Goal: Navigation & Orientation: Find specific page/section

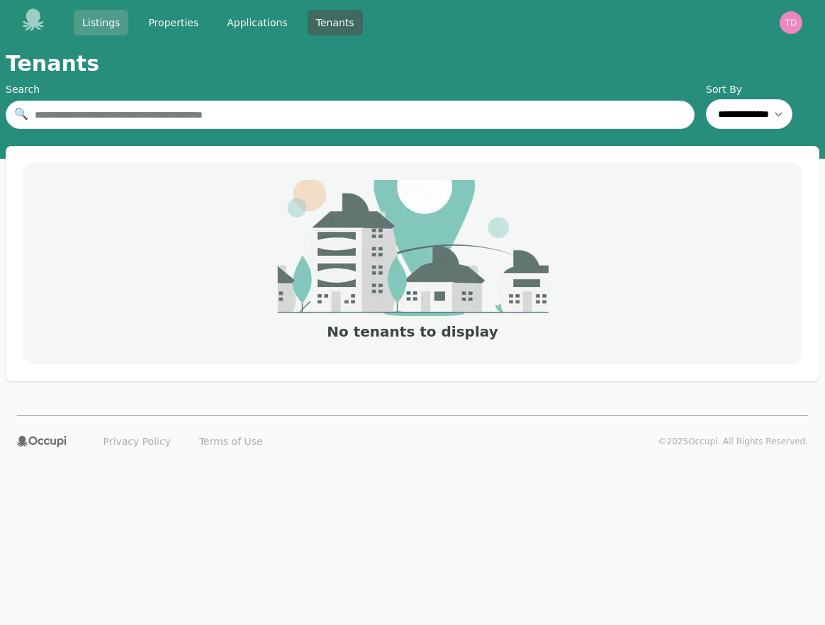
click at [103, 23] on link "Listings" at bounding box center [101, 23] width 55 height 26
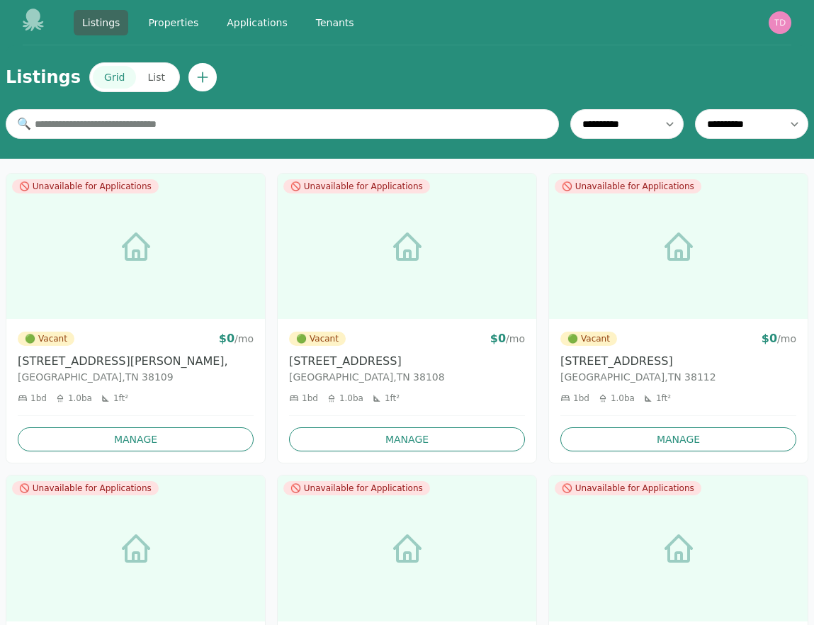
click at [147, 77] on button "List" at bounding box center [156, 77] width 40 height 23
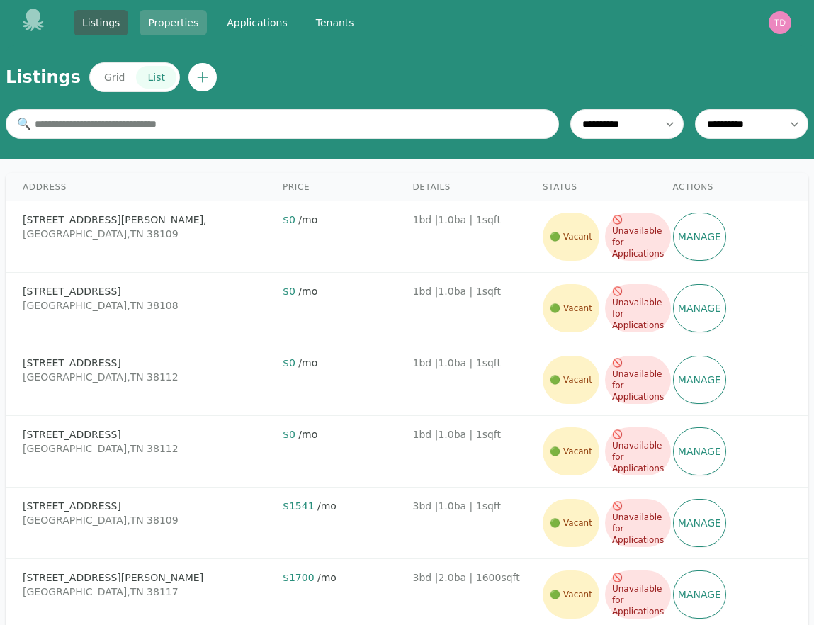
click at [190, 26] on link "Properties" at bounding box center [173, 23] width 67 height 26
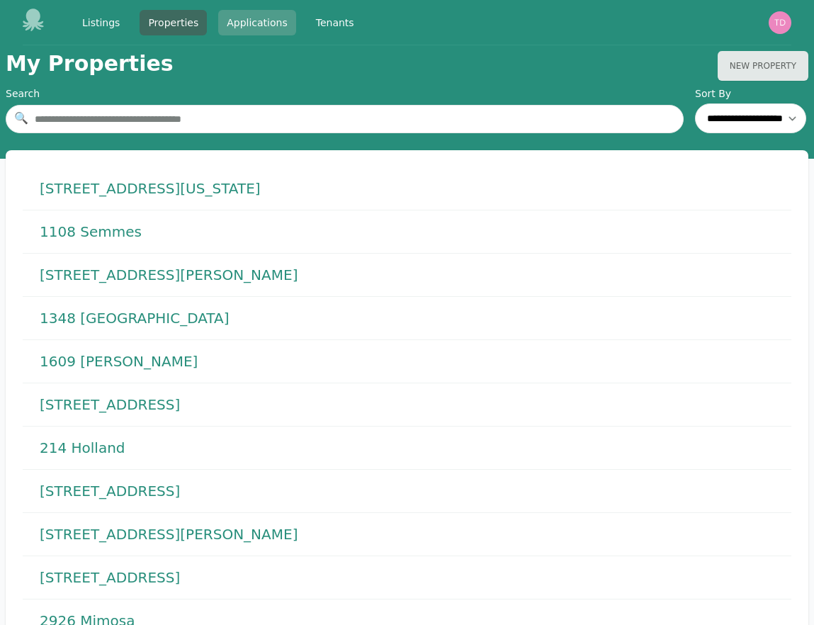
click at [238, 25] on link "Applications" at bounding box center [257, 23] width 78 height 26
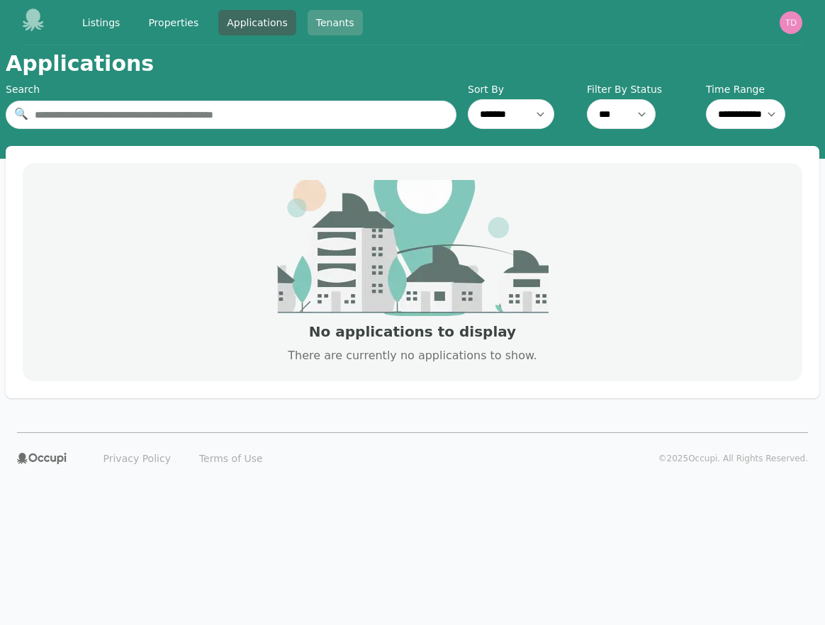
click at [343, 26] on link "Tenants" at bounding box center [335, 23] width 55 height 26
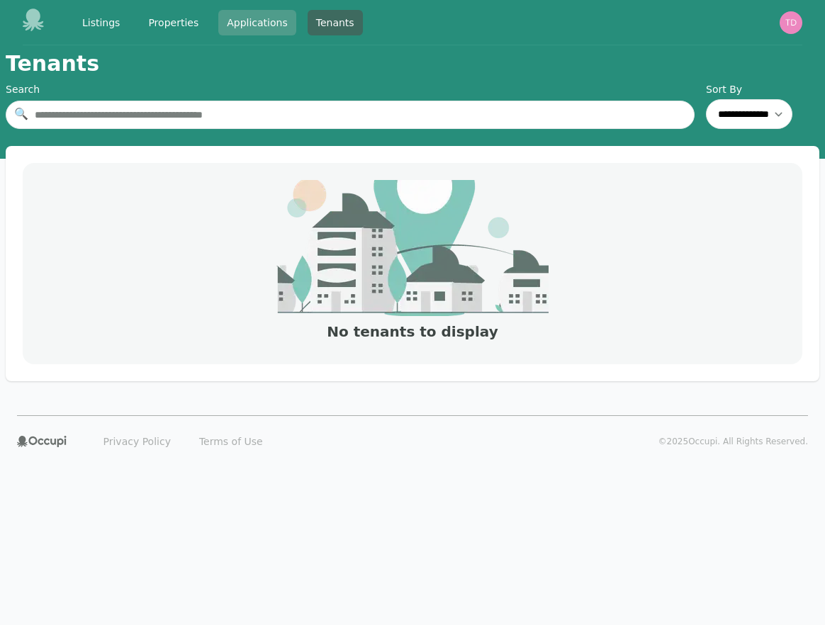
click at [269, 23] on link "Applications" at bounding box center [257, 23] width 78 height 26
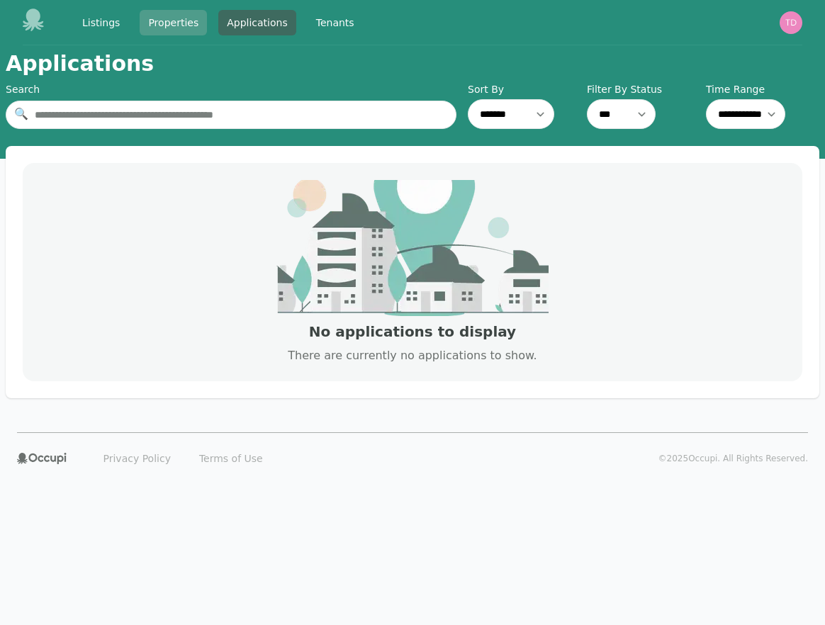
click at [178, 23] on link "Properties" at bounding box center [173, 23] width 67 height 26
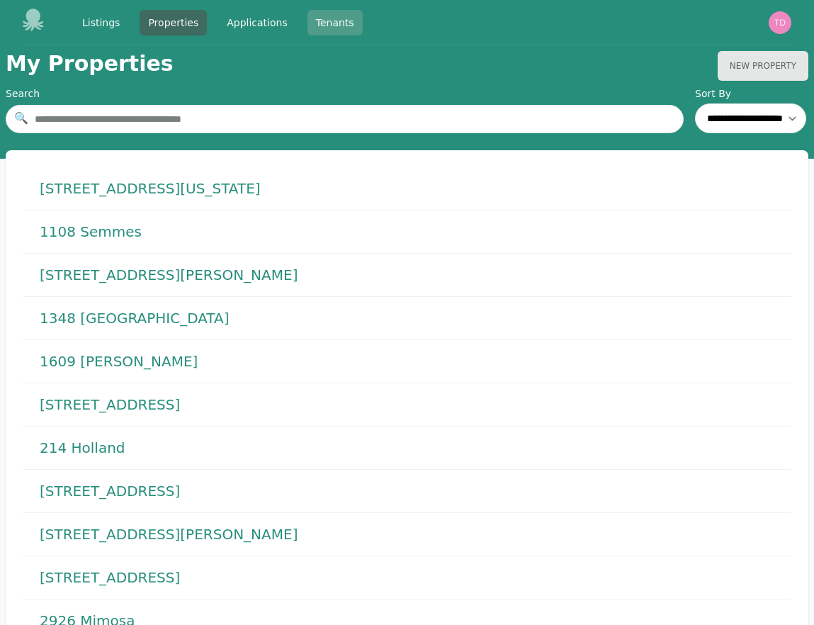
click at [315, 20] on link "Tenants" at bounding box center [335, 23] width 55 height 26
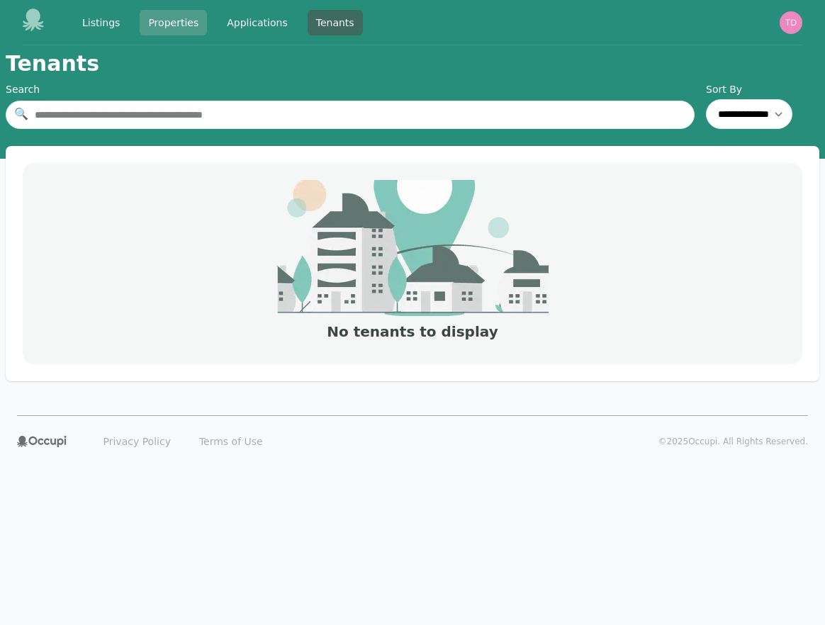
click at [167, 24] on link "Properties" at bounding box center [173, 23] width 67 height 26
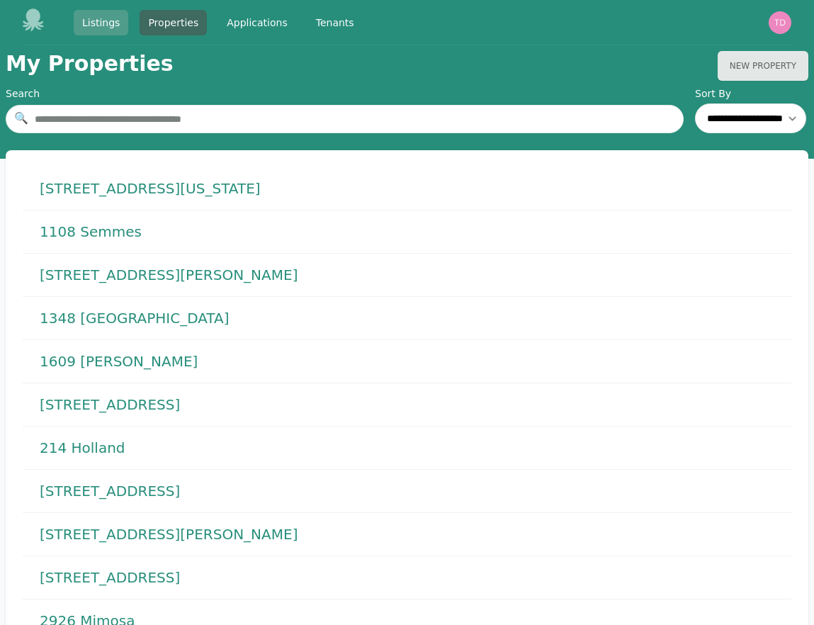
click at [102, 24] on link "Listings" at bounding box center [101, 23] width 55 height 26
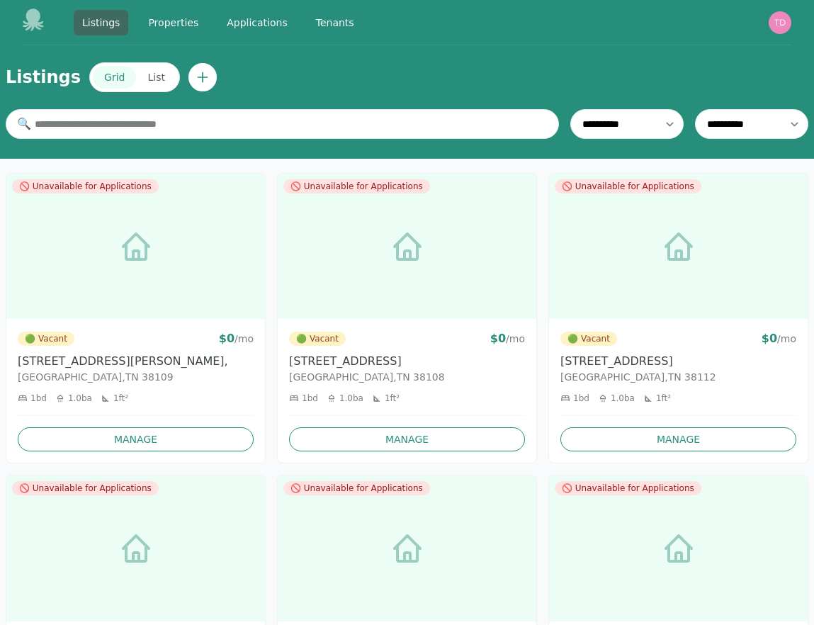
click at [142, 76] on button "List" at bounding box center [156, 77] width 40 height 23
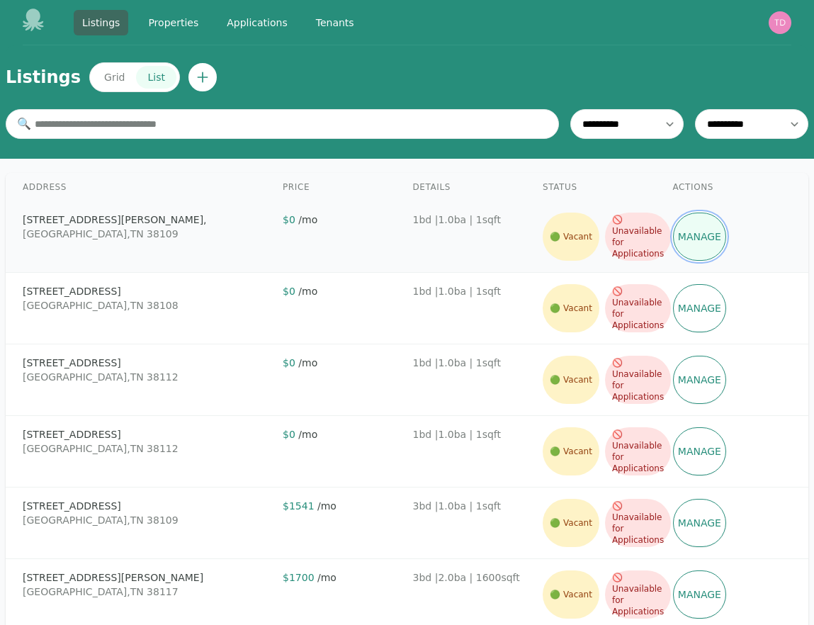
click at [705, 240] on link "Manage" at bounding box center [700, 237] width 54 height 48
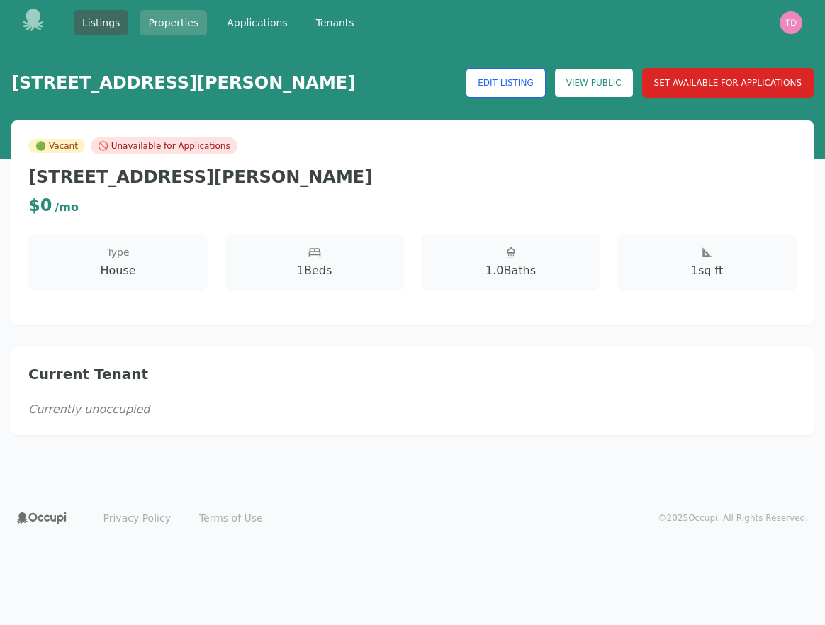
click at [179, 26] on link "Properties" at bounding box center [173, 23] width 67 height 26
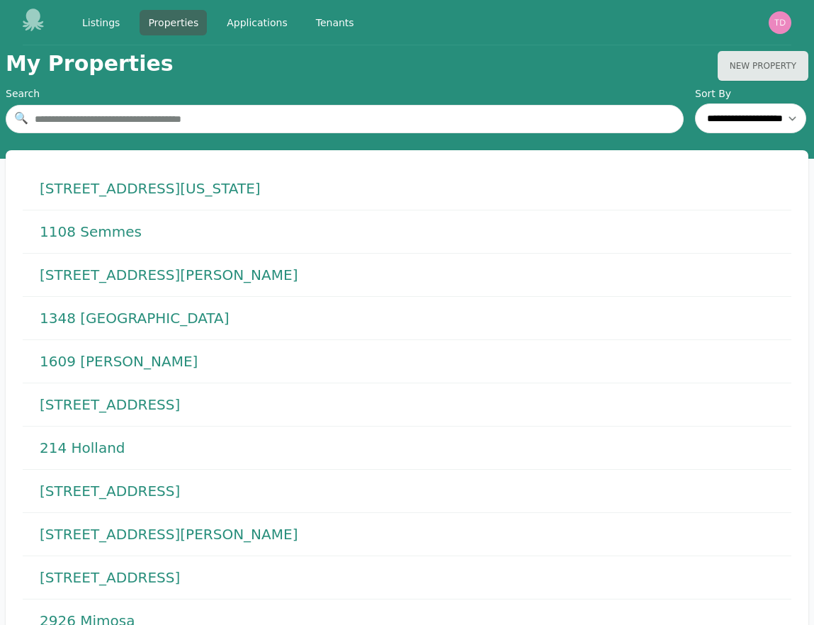
click at [118, 193] on h1 "[STREET_ADDRESS][US_STATE]" at bounding box center [150, 189] width 221 height 20
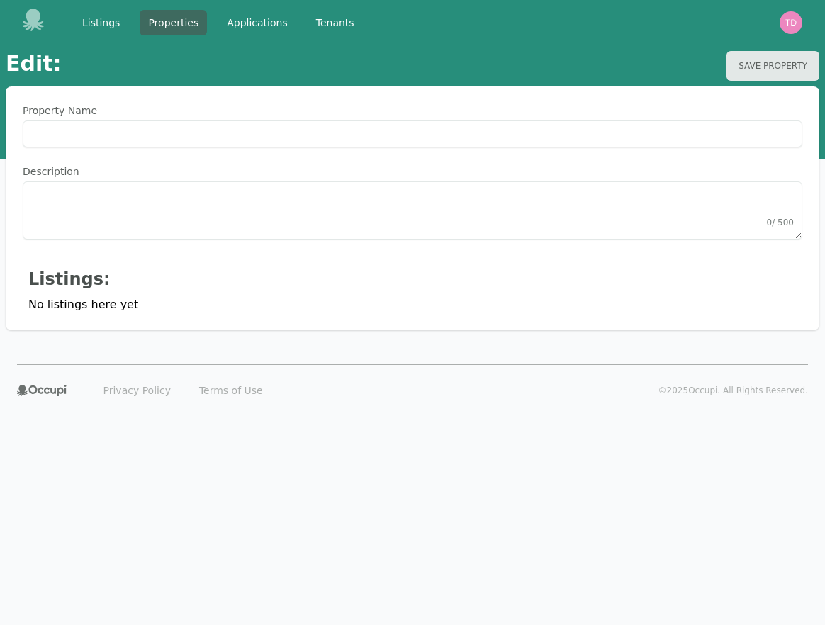
type Name "**********"
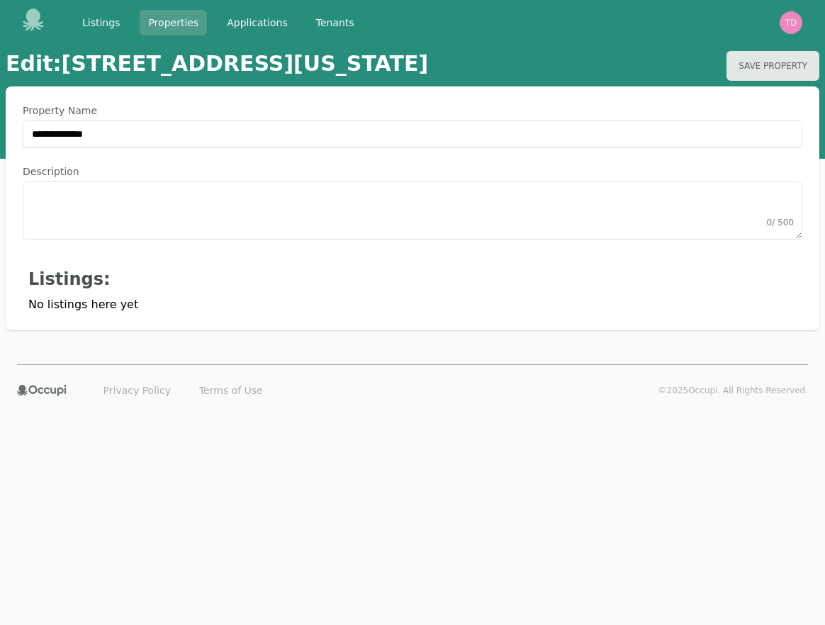
click at [170, 23] on link "Properties" at bounding box center [173, 23] width 67 height 26
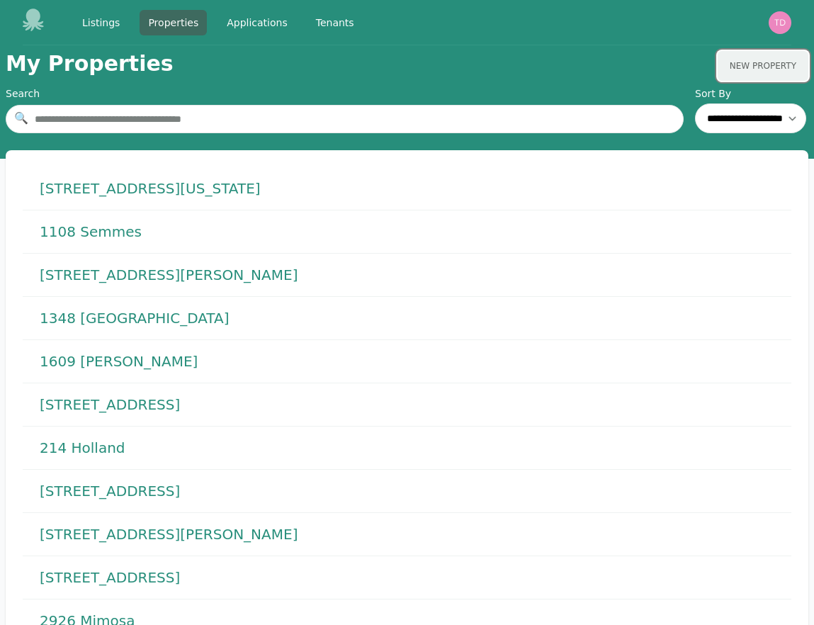
click at [755, 64] on button "New Property" at bounding box center [763, 66] width 91 height 30
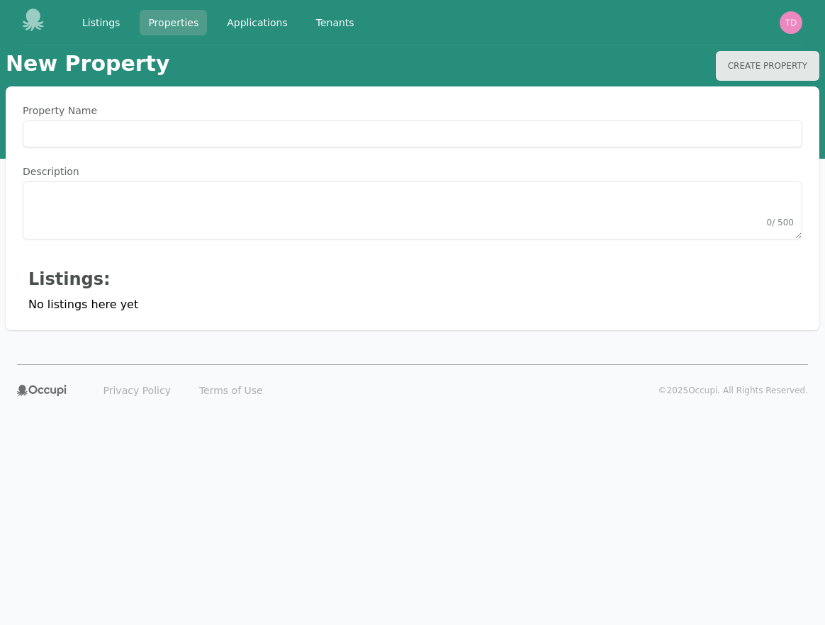
click at [184, 23] on link "Properties" at bounding box center [173, 23] width 67 height 26
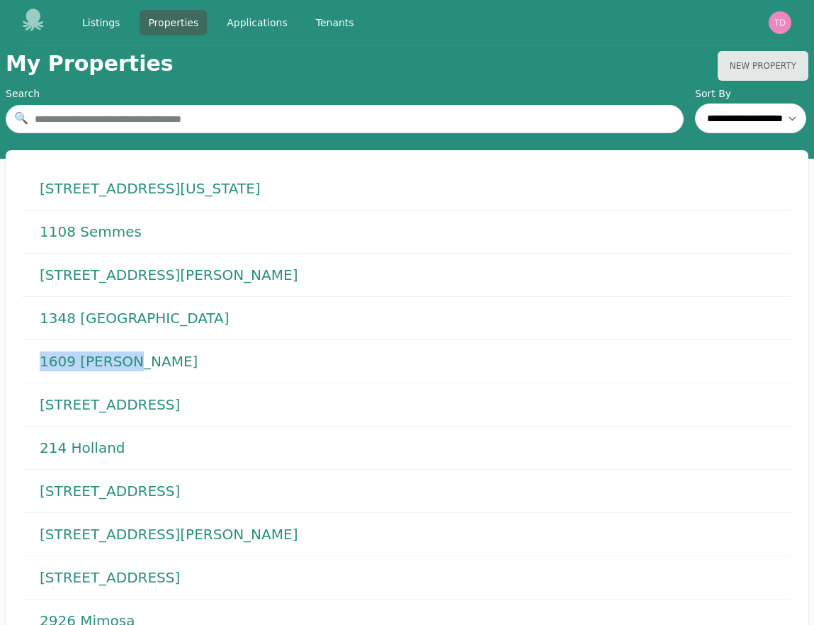
drag, startPoint x: 189, startPoint y: 367, endPoint x: 29, endPoint y: 365, distance: 160.1
click at [29, 365] on div "1609 [PERSON_NAME]" at bounding box center [407, 361] width 769 height 43
copy h1 "1609 [PERSON_NAME]"
click at [776, 18] on img "button" at bounding box center [780, 22] width 23 height 23
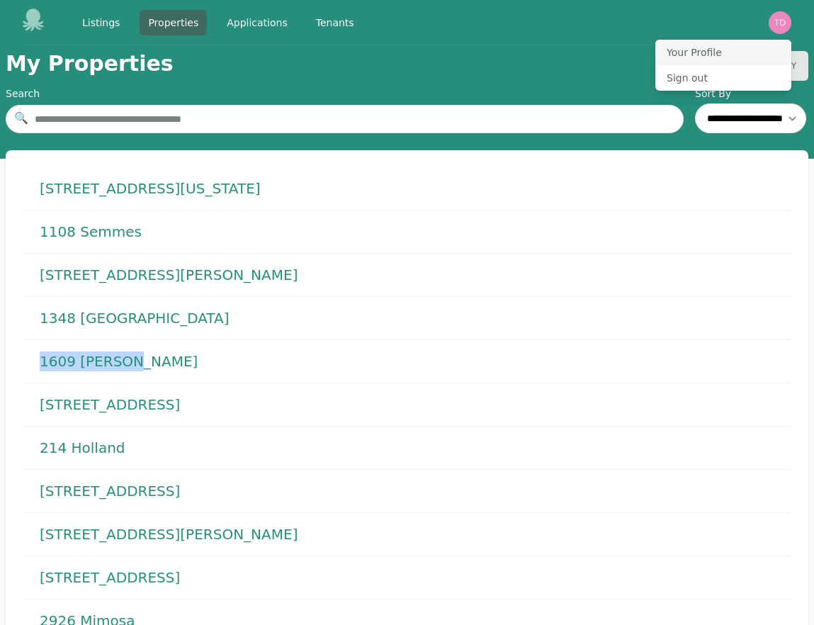
click at [713, 51] on button "Your Profile" at bounding box center [723, 53] width 136 height 26
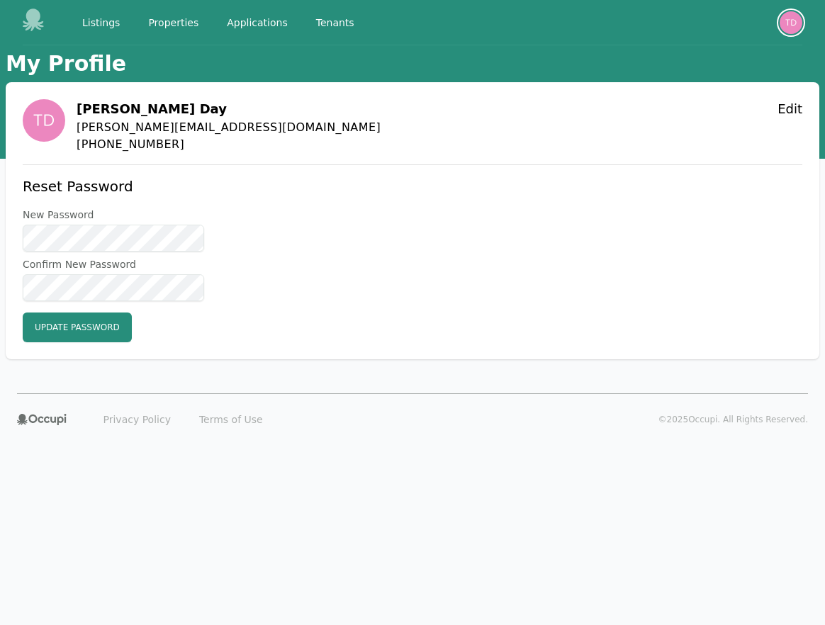
click at [784, 18] on img "button" at bounding box center [790, 22] width 23 height 23
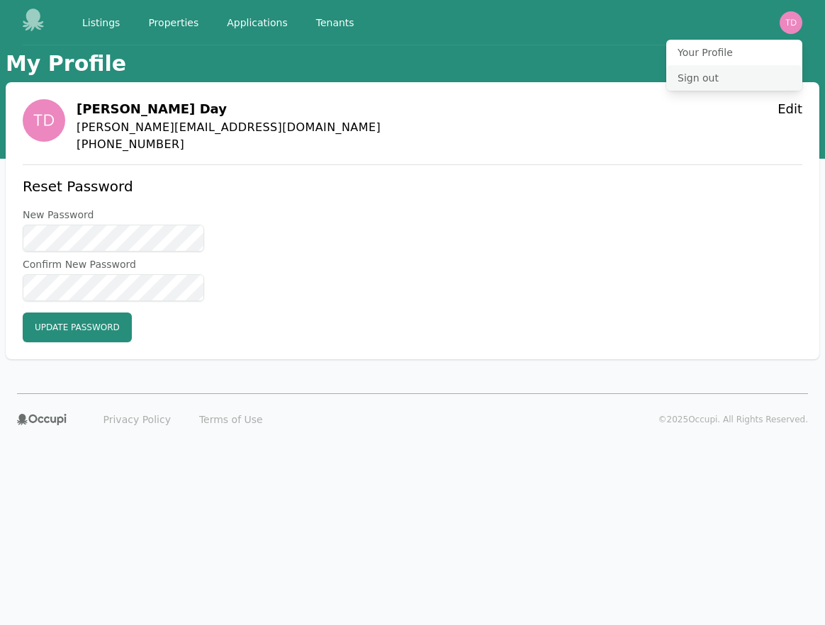
click at [720, 86] on button "Sign out" at bounding box center [734, 78] width 136 height 26
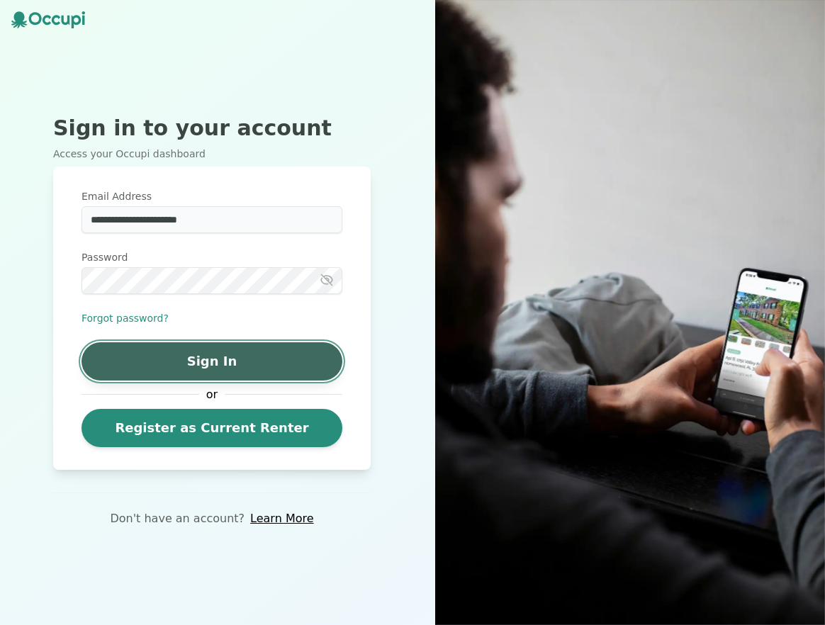
click at [206, 356] on button "Sign In" at bounding box center [211, 361] width 261 height 38
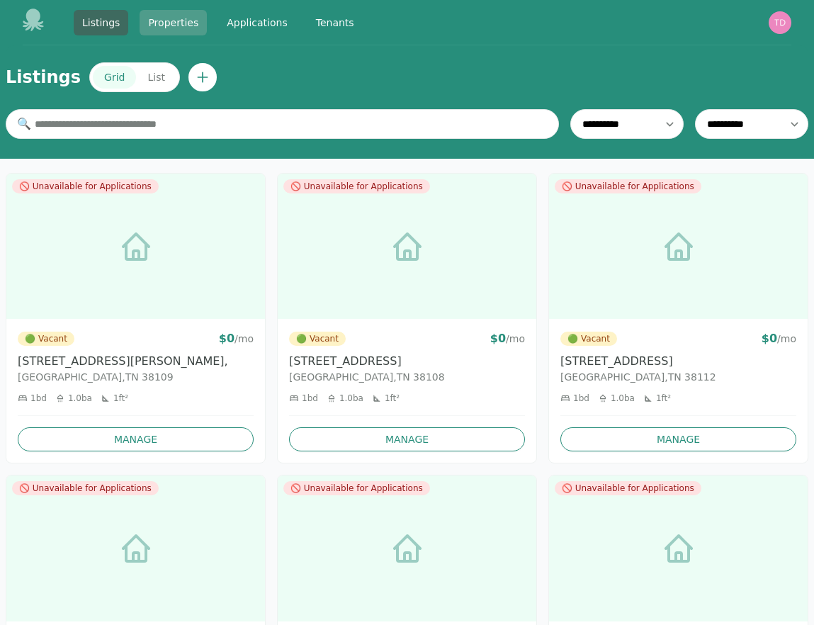
click at [182, 26] on link "Properties" at bounding box center [173, 23] width 67 height 26
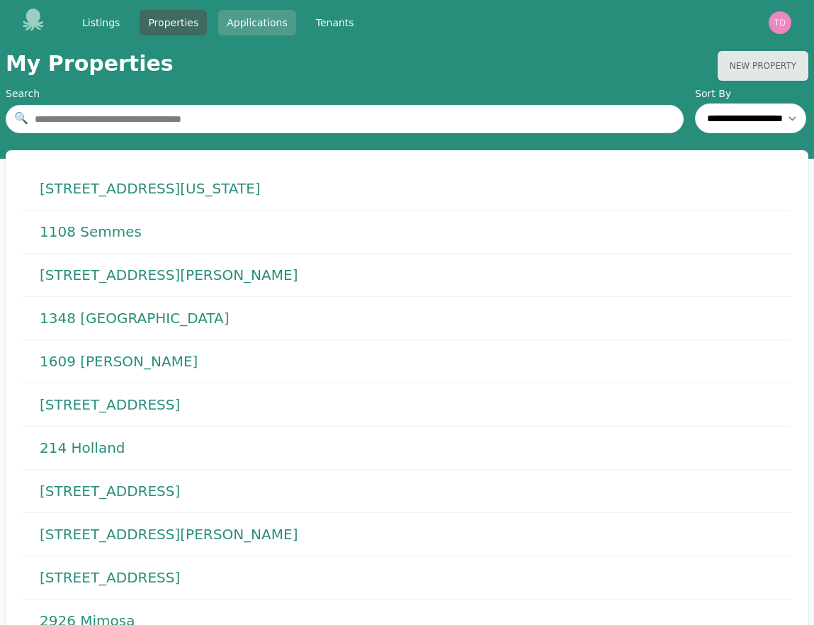
click at [238, 19] on link "Applications" at bounding box center [257, 23] width 78 height 26
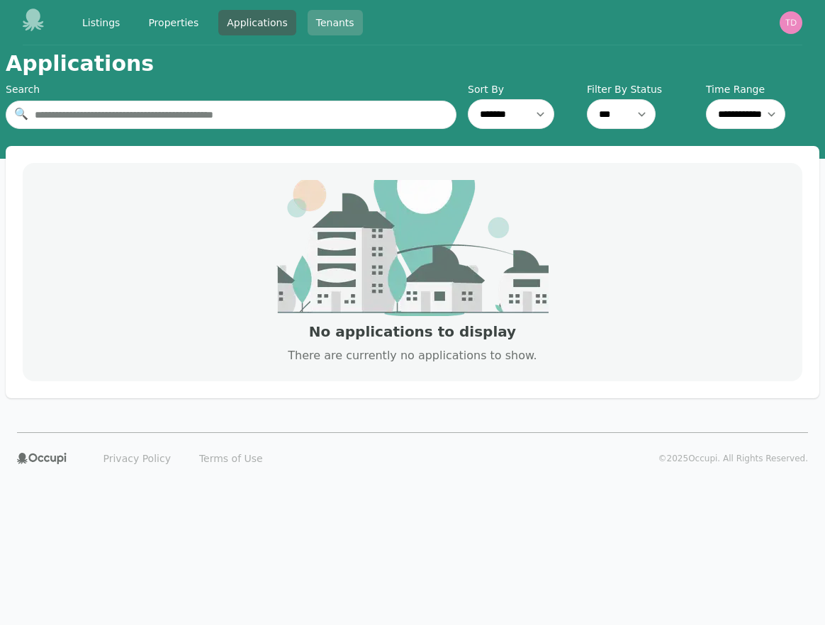
click at [334, 21] on link "Tenants" at bounding box center [335, 23] width 55 height 26
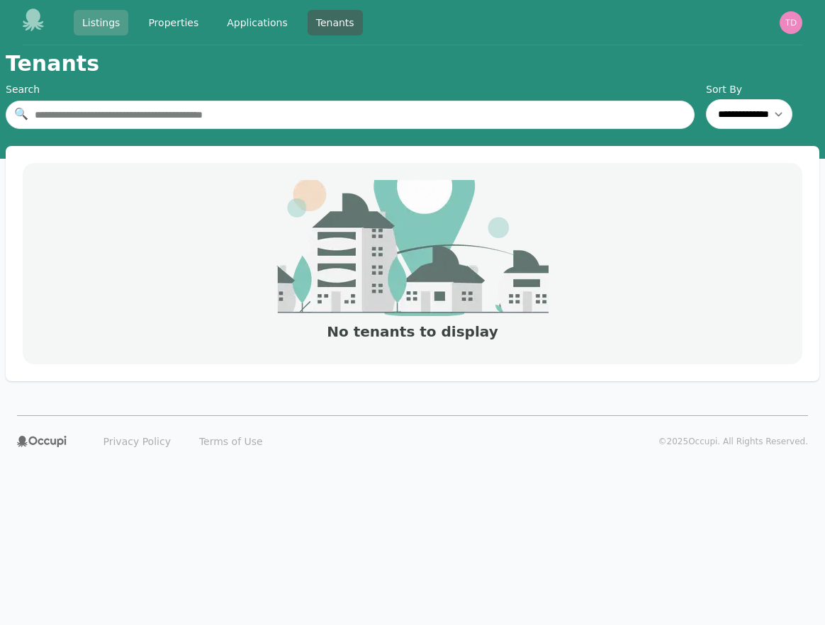
click at [97, 28] on link "Listings" at bounding box center [101, 23] width 55 height 26
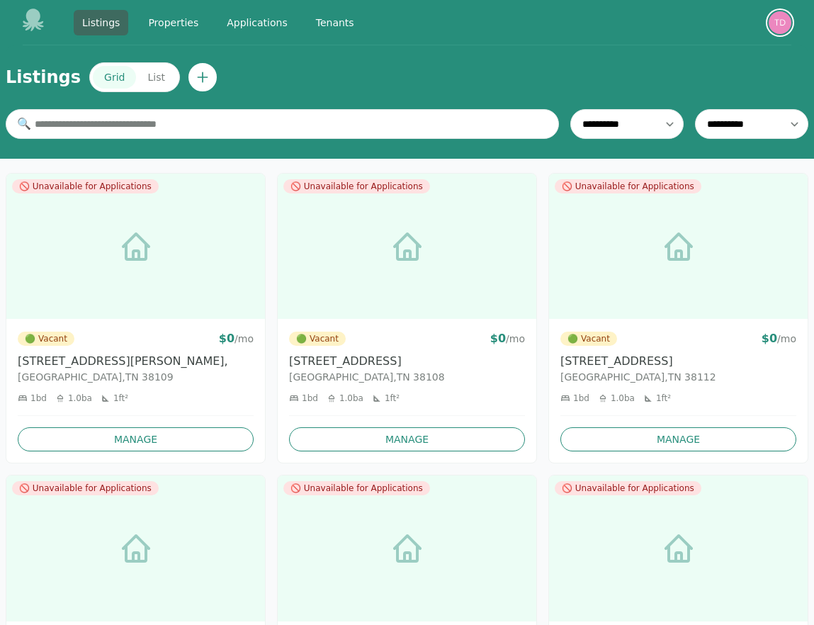
click at [784, 25] on img "button" at bounding box center [780, 22] width 23 height 23
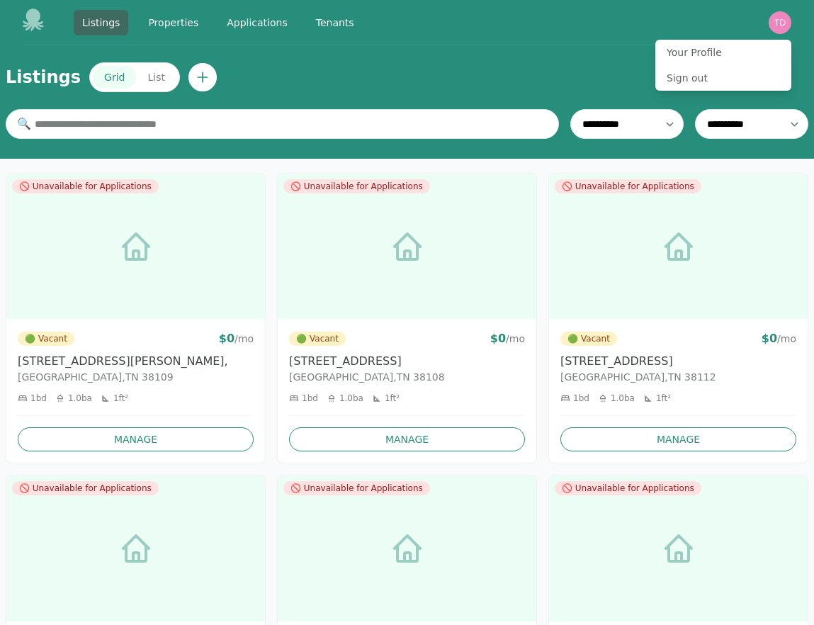
click at [636, 29] on div "Listings Properties Applications Tenants Open main menu Open user menu Your Pro…" at bounding box center [407, 22] width 769 height 45
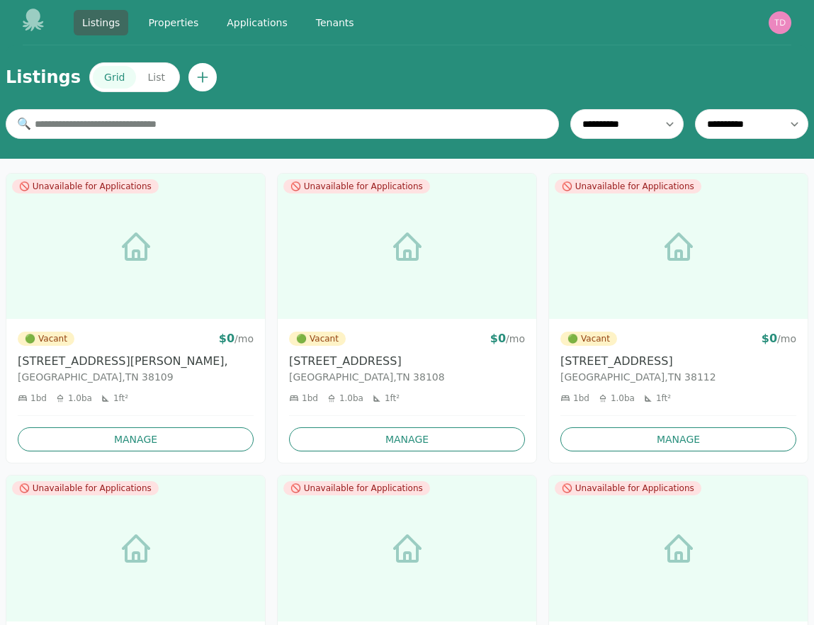
click at [791, 28] on div "Open user menu" at bounding box center [780, 22] width 23 height 23
click at [787, 26] on img "button" at bounding box center [780, 22] width 23 height 23
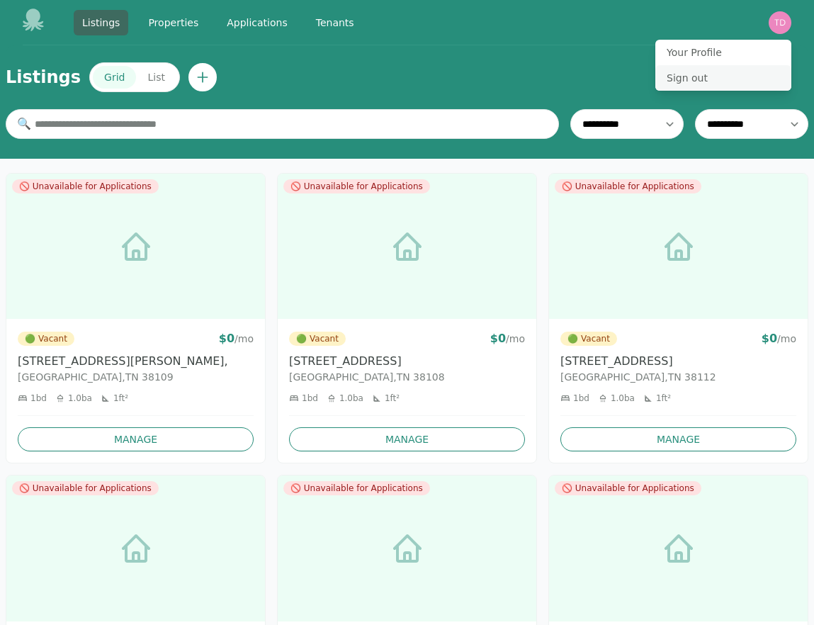
click at [696, 73] on button "Sign out" at bounding box center [723, 78] width 136 height 26
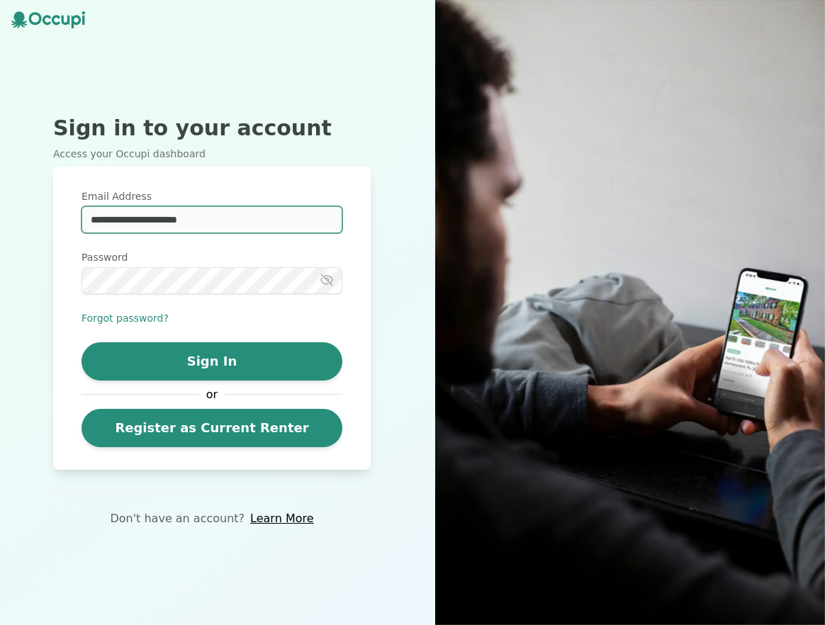
click at [273, 220] on input "**********" at bounding box center [211, 219] width 261 height 27
type input "**********"
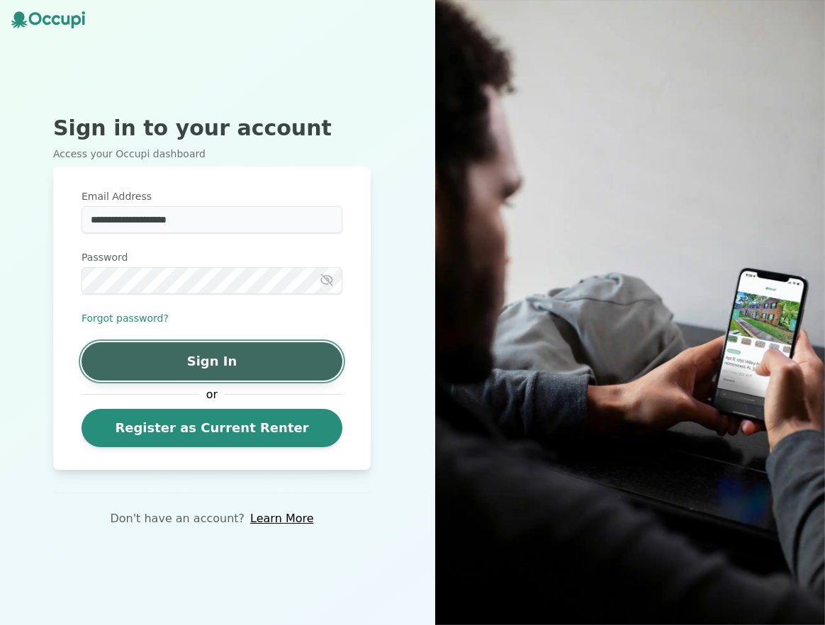
click at [249, 367] on button "Sign In" at bounding box center [211, 361] width 261 height 38
